Goal: Transaction & Acquisition: Purchase product/service

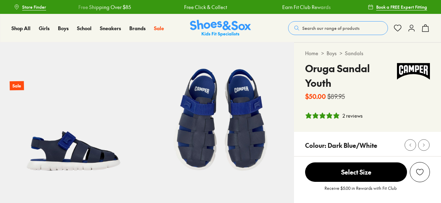
select select "*"
click at [316, 27] on span "Search our range of products" at bounding box center [330, 28] width 57 height 6
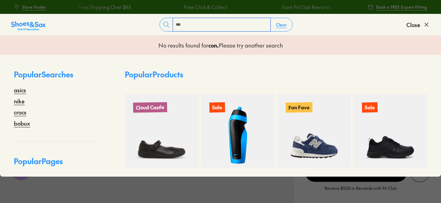
type input "********"
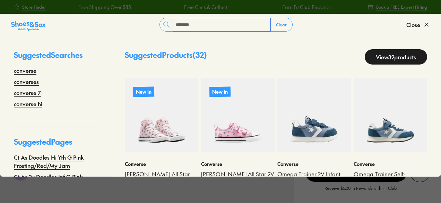
scroll to position [33, 0]
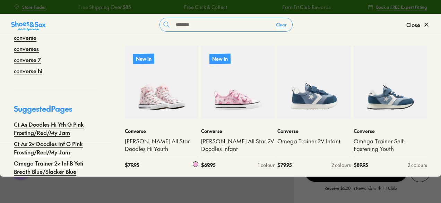
click at [168, 101] on img at bounding box center [162, 82] width 74 height 74
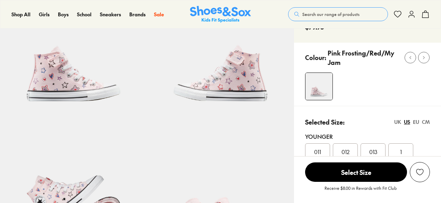
select select "*"
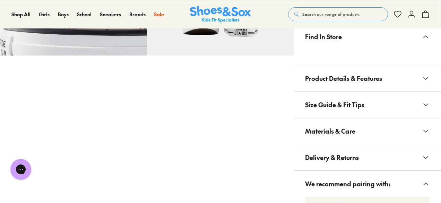
scroll to position [451, 0]
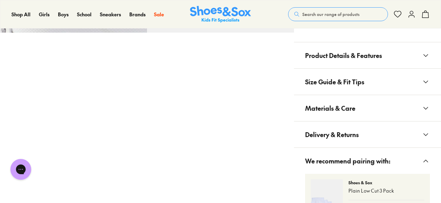
click at [333, 109] on span "Materials & Care" at bounding box center [330, 108] width 50 height 20
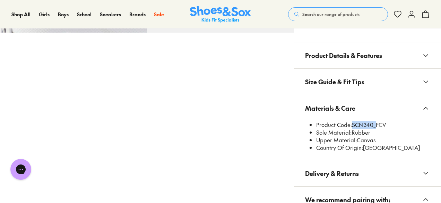
drag, startPoint x: 352, startPoint y: 123, endPoint x: 372, endPoint y: 125, distance: 20.9
click at [372, 125] on li "Product Code: SCN340_FCV" at bounding box center [373, 125] width 114 height 8
copy li "SCN340"
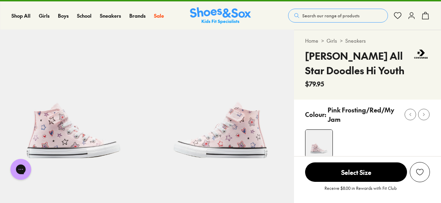
scroll to position [0, 0]
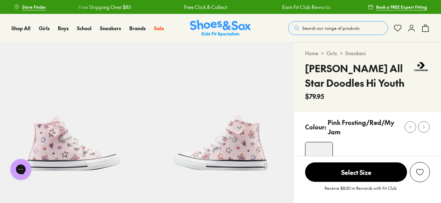
click at [348, 115] on div "Colour: Pink Frosting/Red/My Jam" at bounding box center [367, 143] width 147 height 63
click at [351, 93] on div "$79.95" at bounding box center [358, 96] width 107 height 9
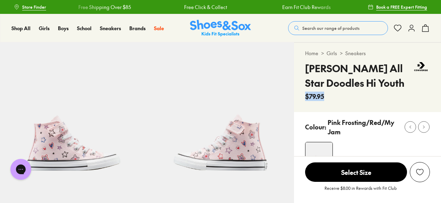
click at [351, 93] on div "$79.95" at bounding box center [358, 96] width 107 height 9
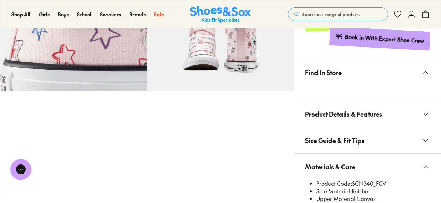
scroll to position [485, 0]
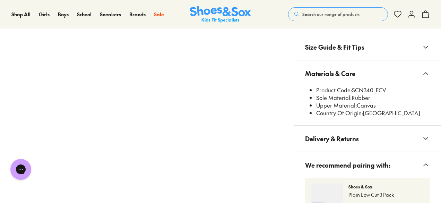
drag, startPoint x: 353, startPoint y: 89, endPoint x: 386, endPoint y: 88, distance: 33.0
click at [386, 88] on li "Product Code: SCN340_FCV" at bounding box center [373, 90] width 114 height 8
copy li "SCN340_FCV"
